Goal: Use online tool/utility

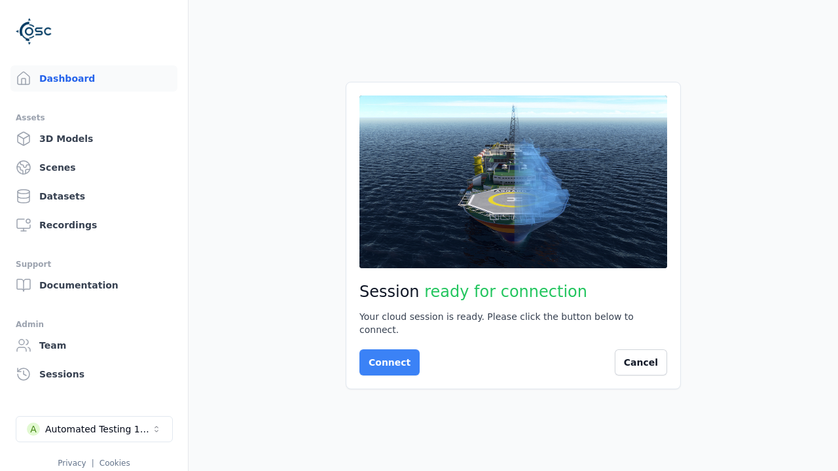
click at [385, 356] on button "Connect" at bounding box center [389, 362] width 60 height 26
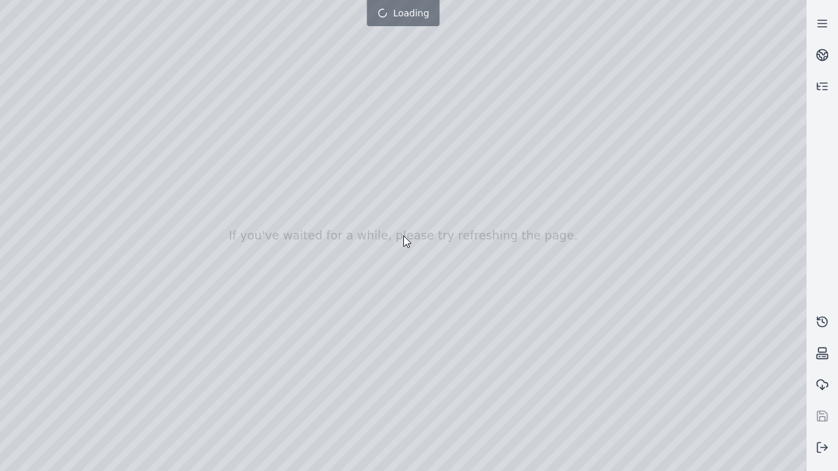
click at [3, 3] on div at bounding box center [403, 235] width 806 height 471
click at [4, 84] on div at bounding box center [403, 235] width 806 height 471
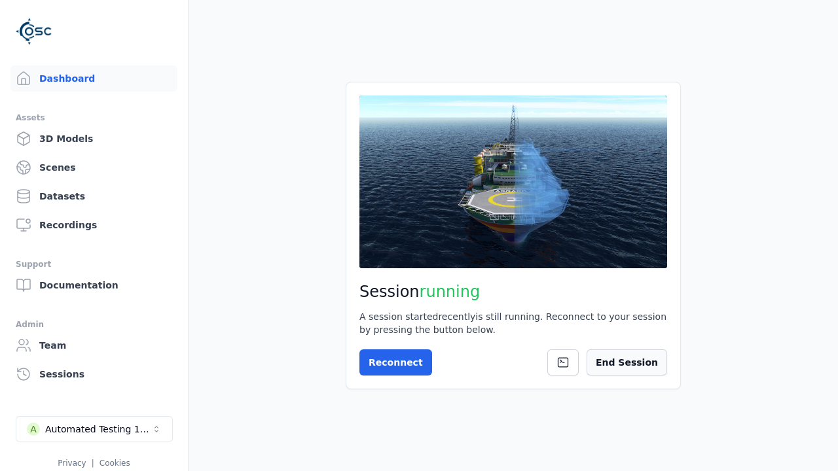
click at [633, 363] on button "End Session" at bounding box center [626, 362] width 80 height 26
